Goal: Transaction & Acquisition: Obtain resource

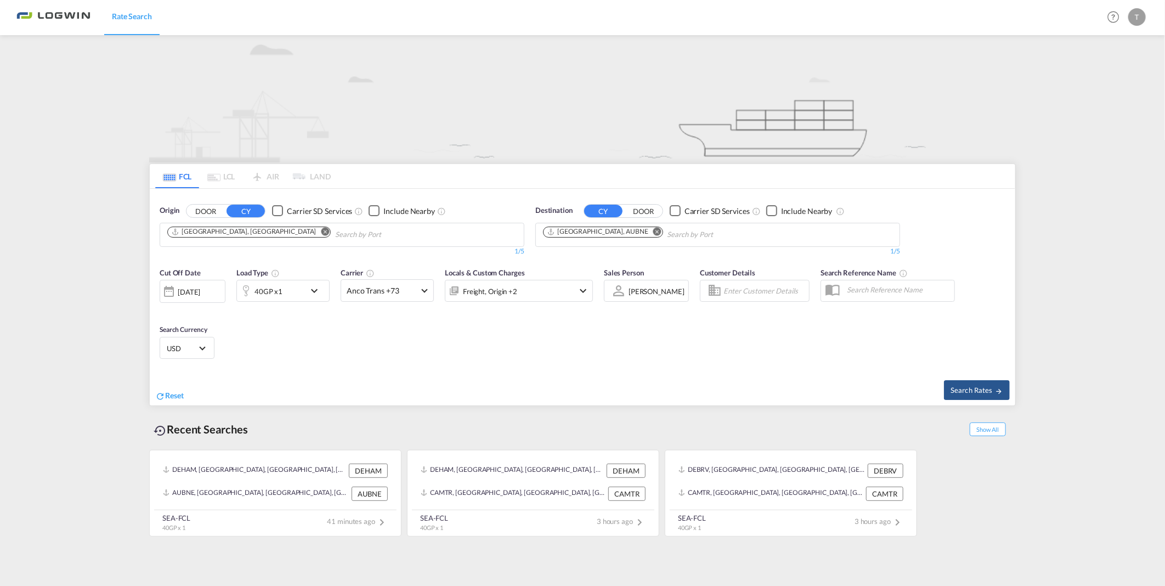
click at [653, 234] on md-icon "Remove" at bounding box center [657, 231] width 8 height 8
click at [626, 236] on input "Chips input." at bounding box center [595, 235] width 104 height 18
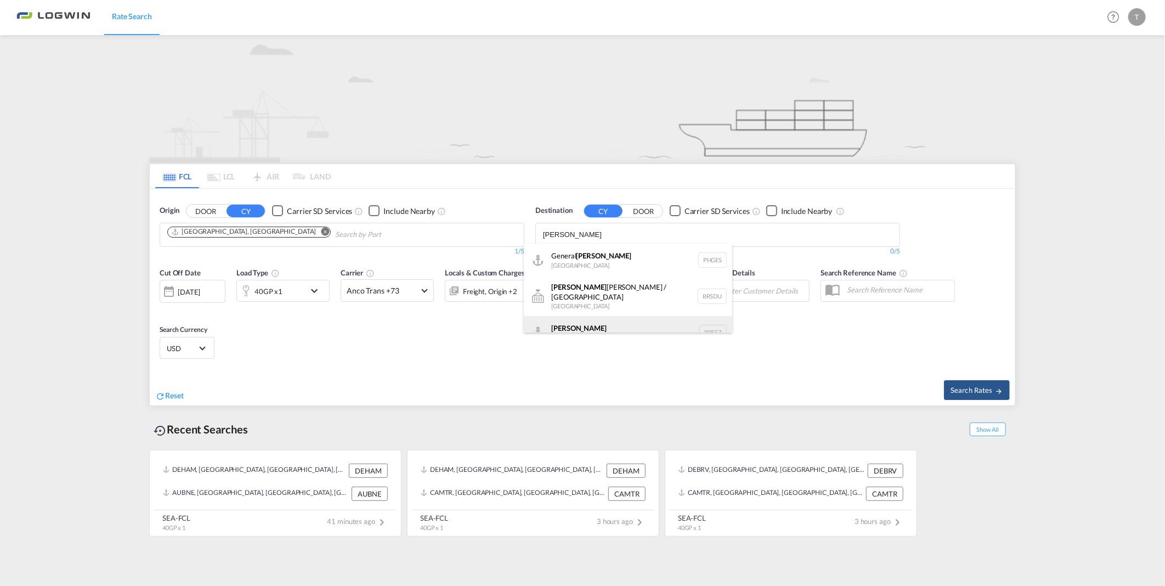
type input "[PERSON_NAME]"
click at [574, 319] on div "[PERSON_NAME] [GEOGRAPHIC_DATA] BRSSZ" at bounding box center [628, 332] width 208 height 33
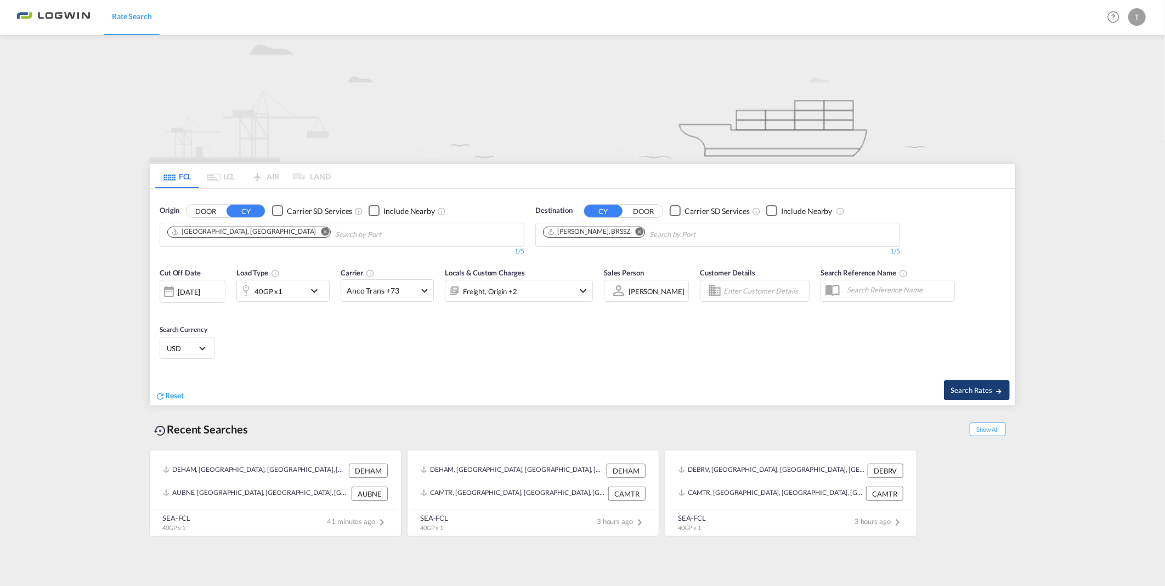
click at [972, 389] on span "Search Rates" at bounding box center [977, 390] width 53 height 9
type input "DEHAM to BRSSZ / [DATE]"
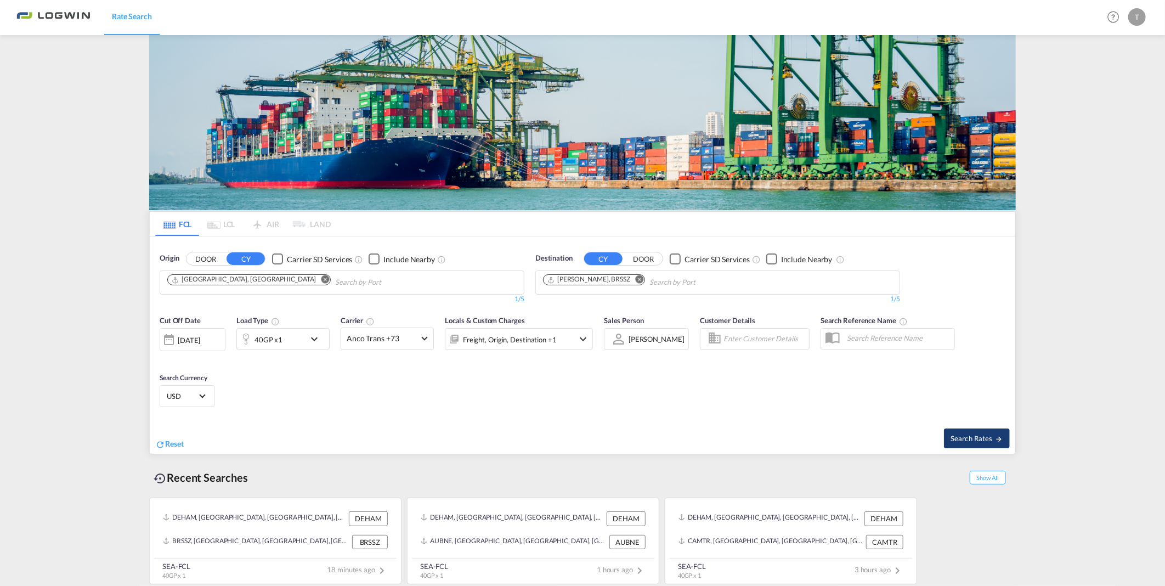
click at [970, 434] on span "Search Rates" at bounding box center [977, 438] width 53 height 9
type input "DEHAM to BRSSZ / [DATE]"
